Goal: Obtain resource: Download file/media

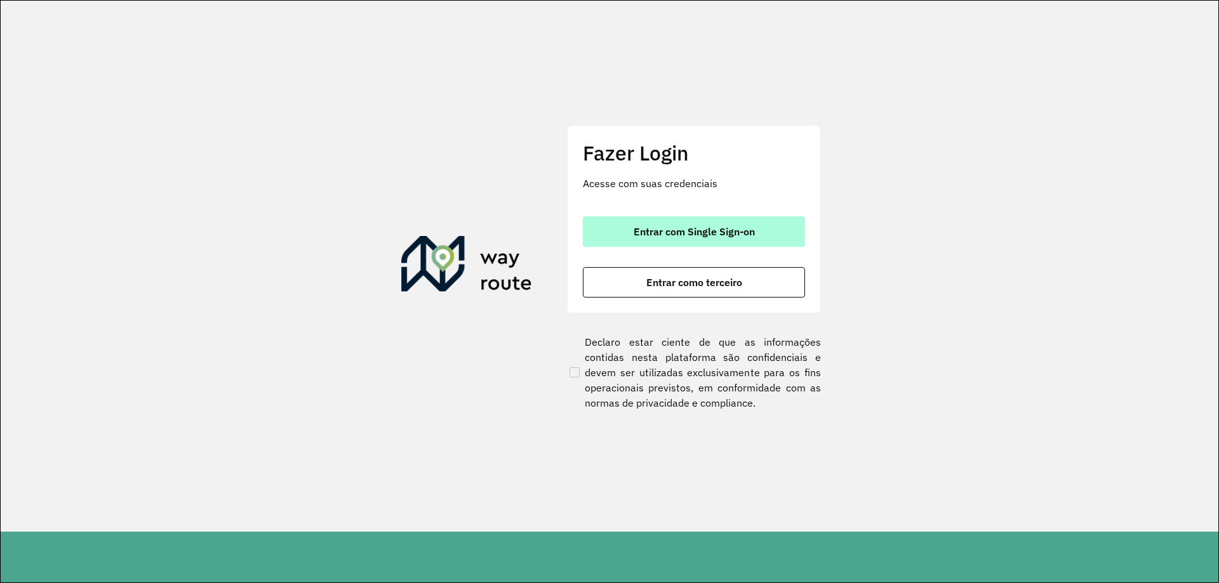
click at [712, 232] on span "Entrar com Single Sign-on" at bounding box center [694, 232] width 121 height 10
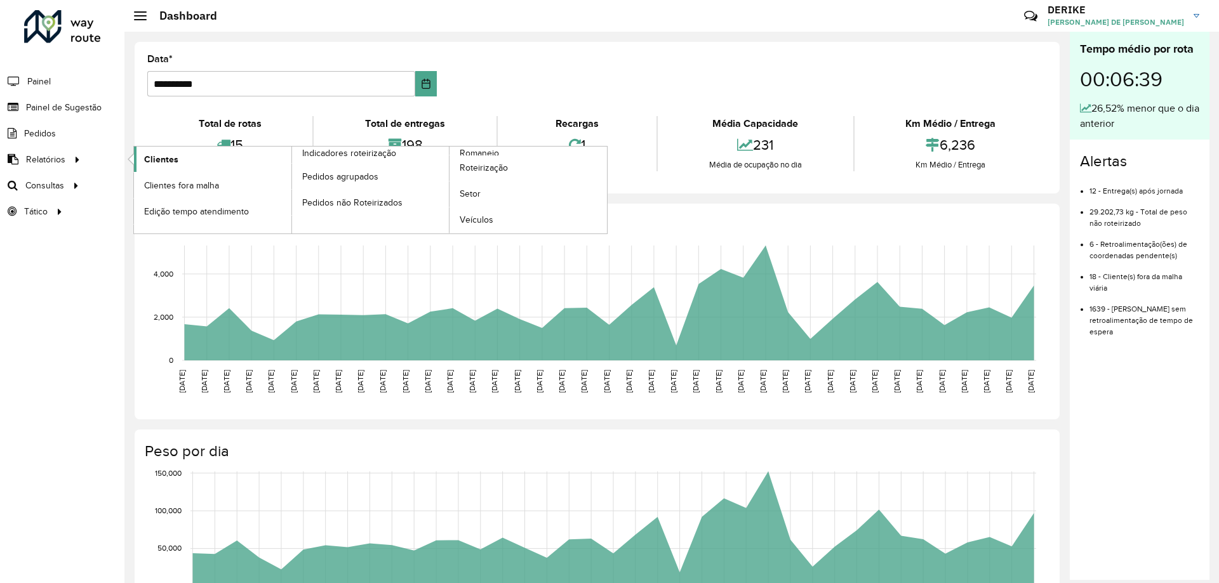
click at [163, 166] on span "Clientes" at bounding box center [161, 159] width 34 height 13
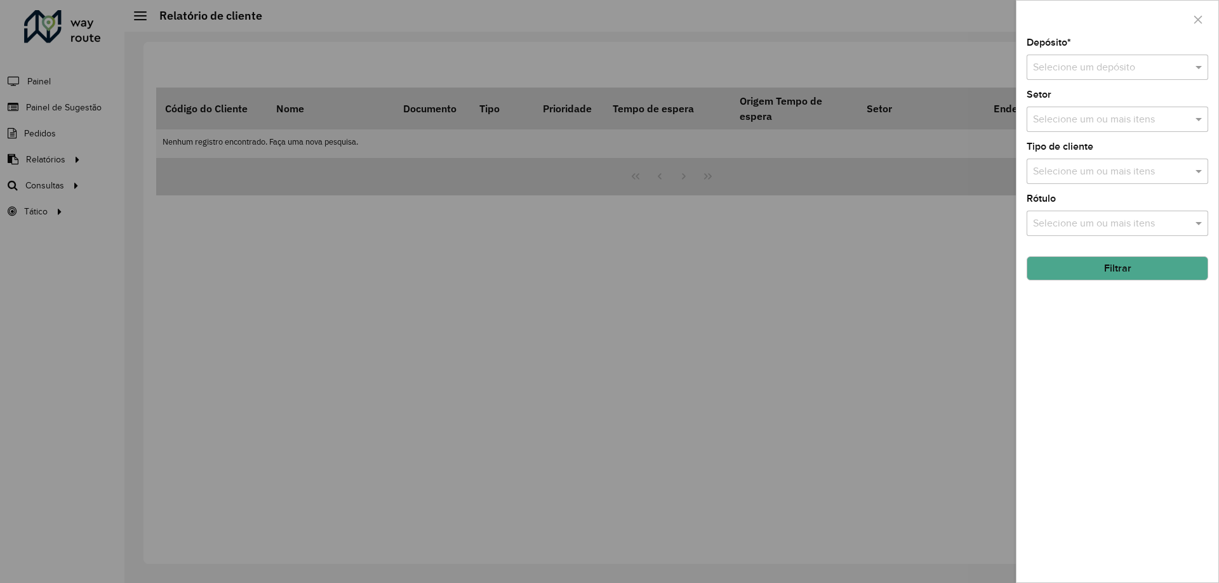
click at [1164, 69] on input "text" at bounding box center [1104, 67] width 143 height 15
click at [1045, 109] on span "CDD Blumenau" at bounding box center [1066, 103] width 69 height 11
click at [1136, 272] on button "Filtrar" at bounding box center [1118, 268] width 182 height 24
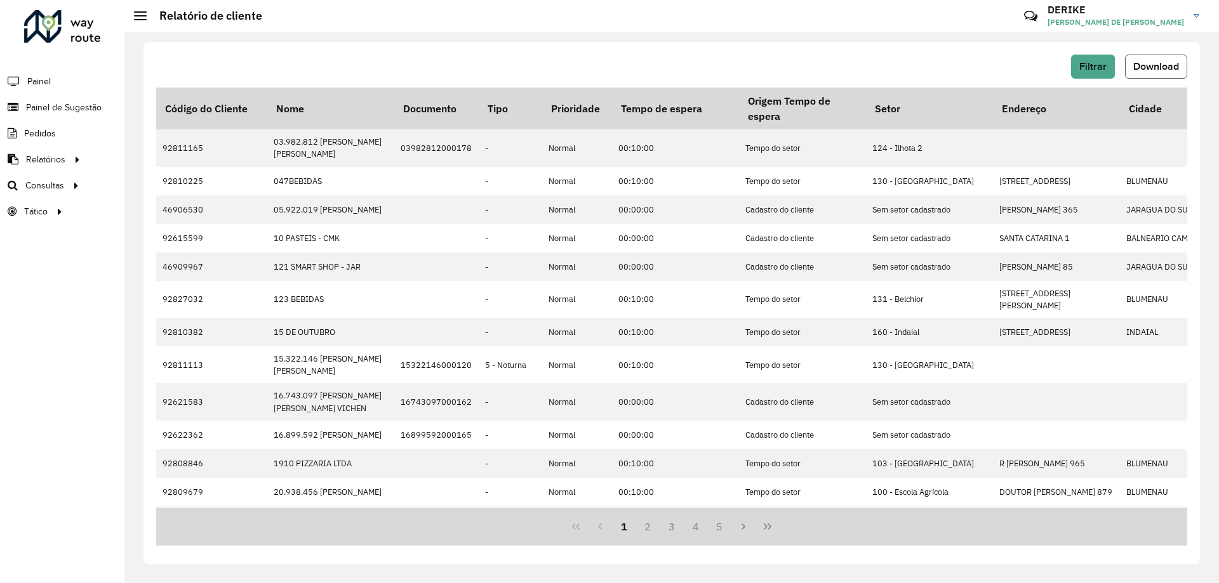
click at [1165, 65] on span "Download" at bounding box center [1156, 66] width 46 height 11
